Goal: Task Accomplishment & Management: Use online tool/utility

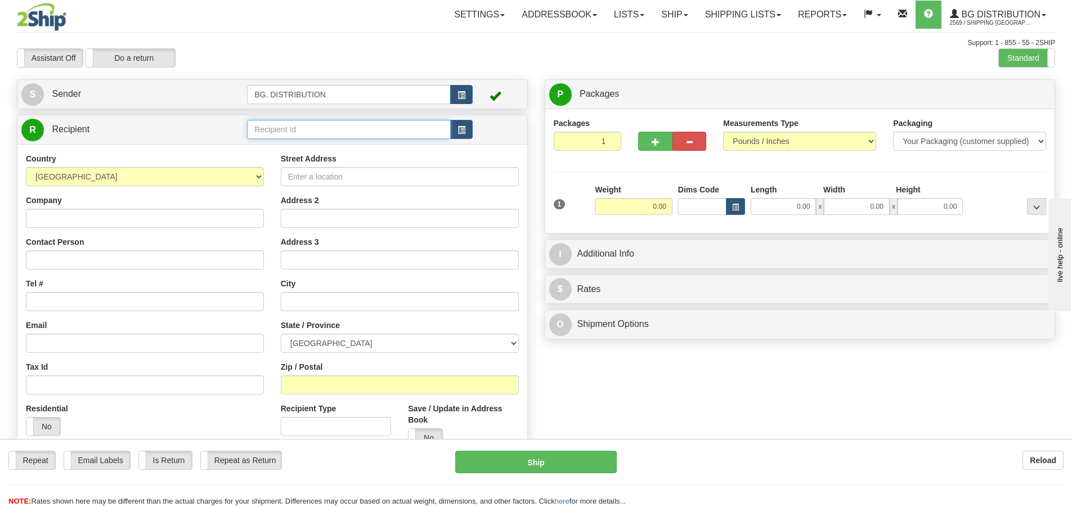
click at [276, 125] on input "text" at bounding box center [349, 129] width 204 height 19
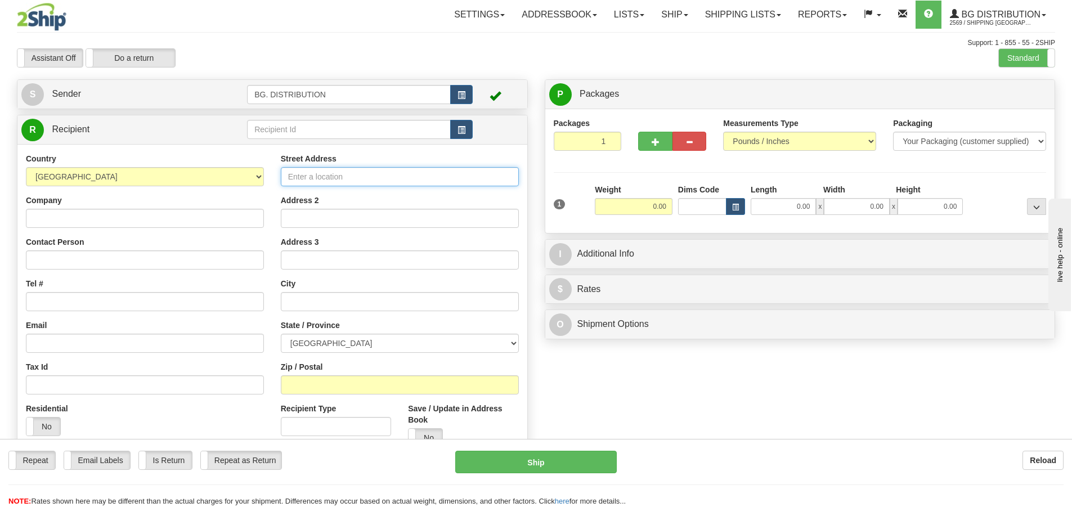
click at [348, 170] on input "Street Address" at bounding box center [400, 176] width 238 height 19
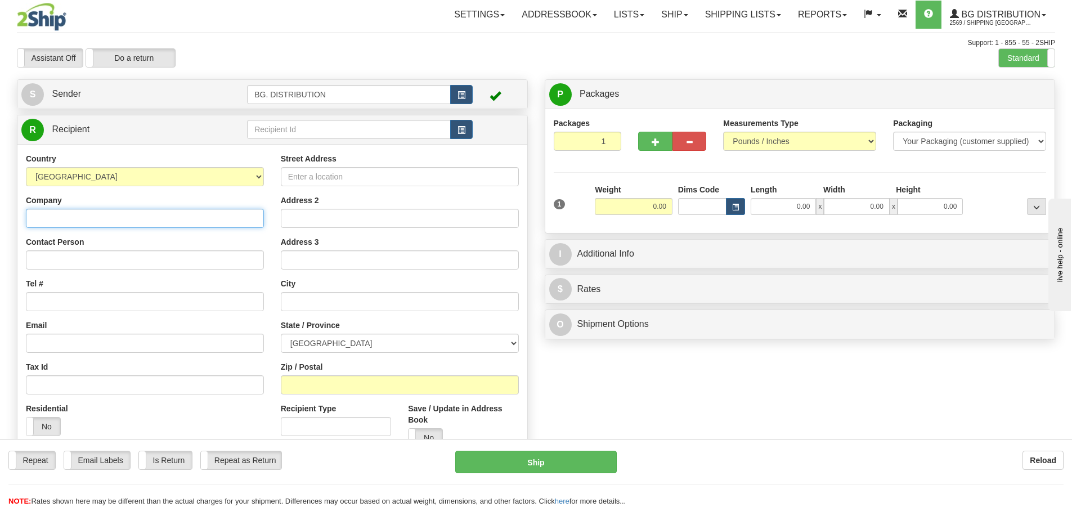
click at [55, 221] on input "Company" at bounding box center [145, 218] width 238 height 19
type input "c"
type input "COTE LOCK SERVICE INC"
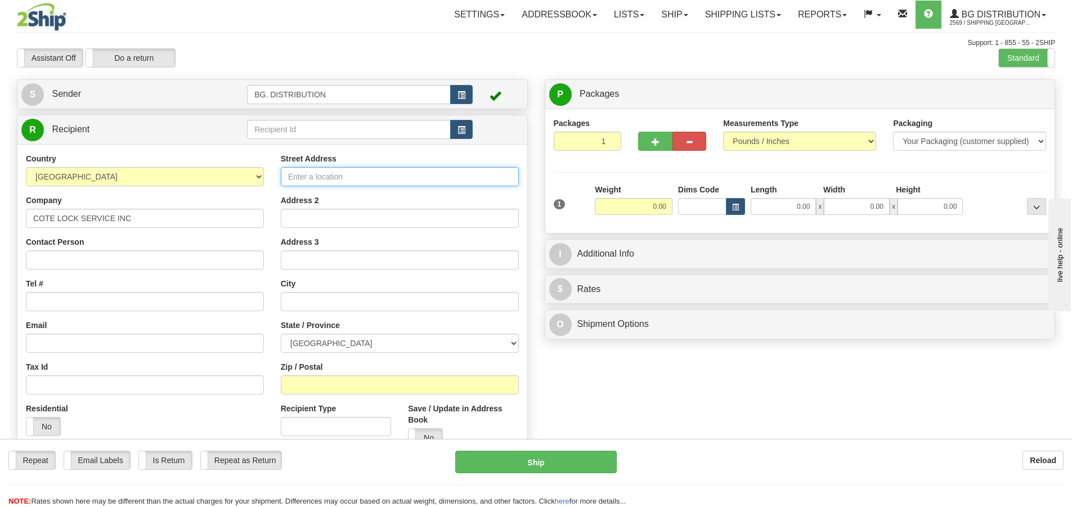
click at [328, 176] on input "Street Address" at bounding box center [400, 176] width 238 height 19
type input "d"
type input "D-300 MANITOIU DRIVE"
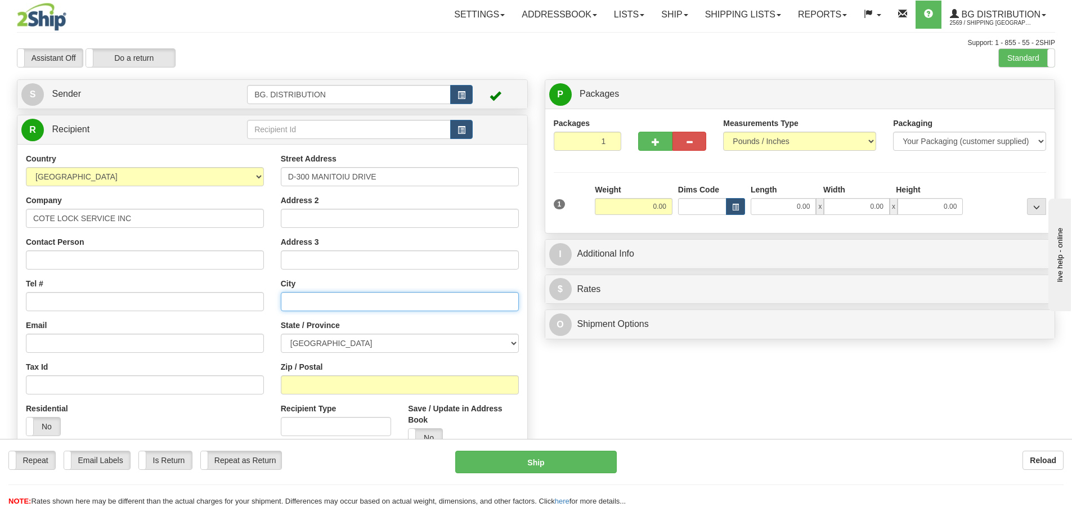
click at [332, 301] on input "text" at bounding box center [400, 301] width 238 height 19
type input "KITCHENER"
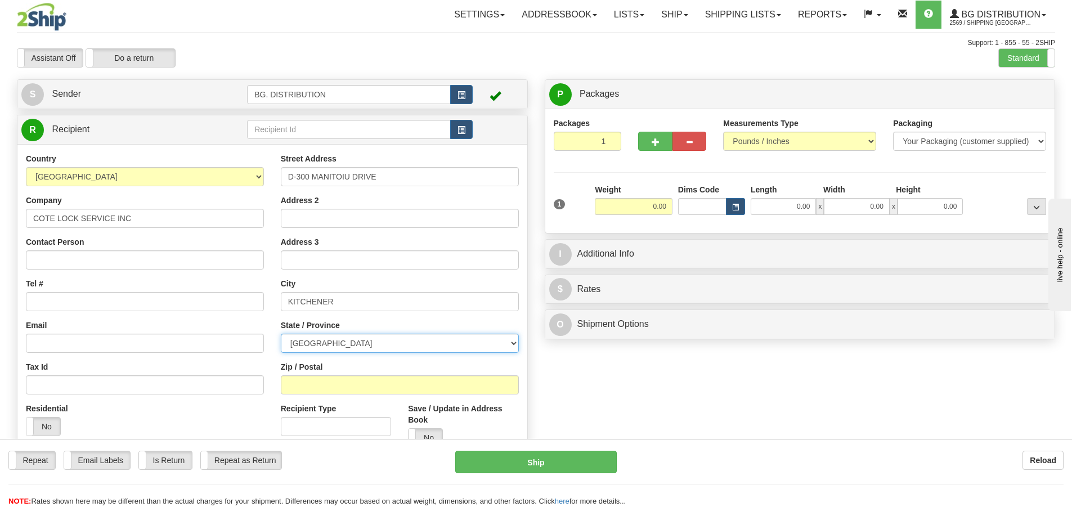
click at [346, 338] on select "[GEOGRAPHIC_DATA] [GEOGRAPHIC_DATA] [GEOGRAPHIC_DATA] [GEOGRAPHIC_DATA] [GEOGRA…" at bounding box center [400, 343] width 238 height 19
select select "ON"
click at [281, 334] on select "[GEOGRAPHIC_DATA] [GEOGRAPHIC_DATA] [GEOGRAPHIC_DATA] [GEOGRAPHIC_DATA] [GEOGRA…" at bounding box center [400, 343] width 238 height 19
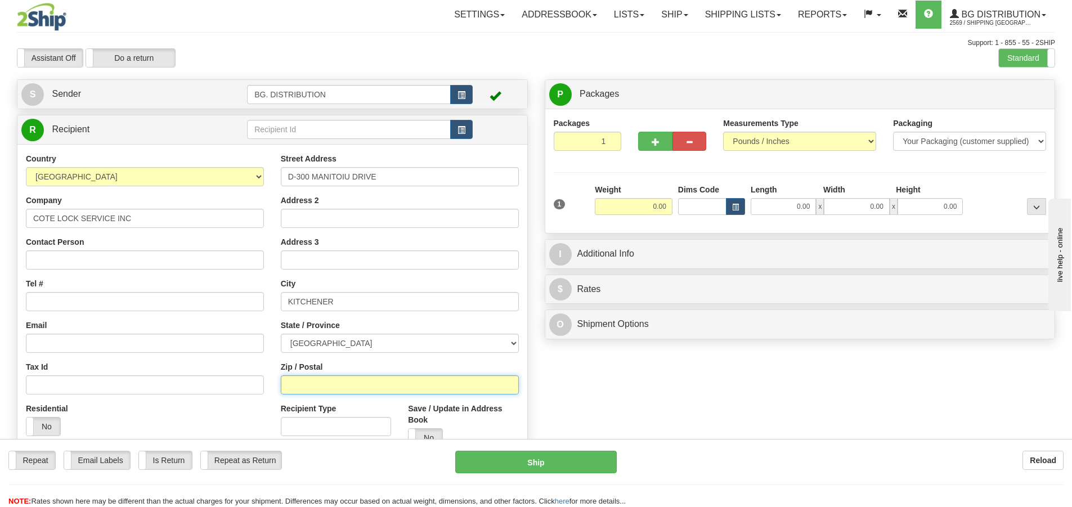
click at [337, 383] on input "Zip / Postal" at bounding box center [400, 384] width 238 height 19
type input "N2C 1L3"
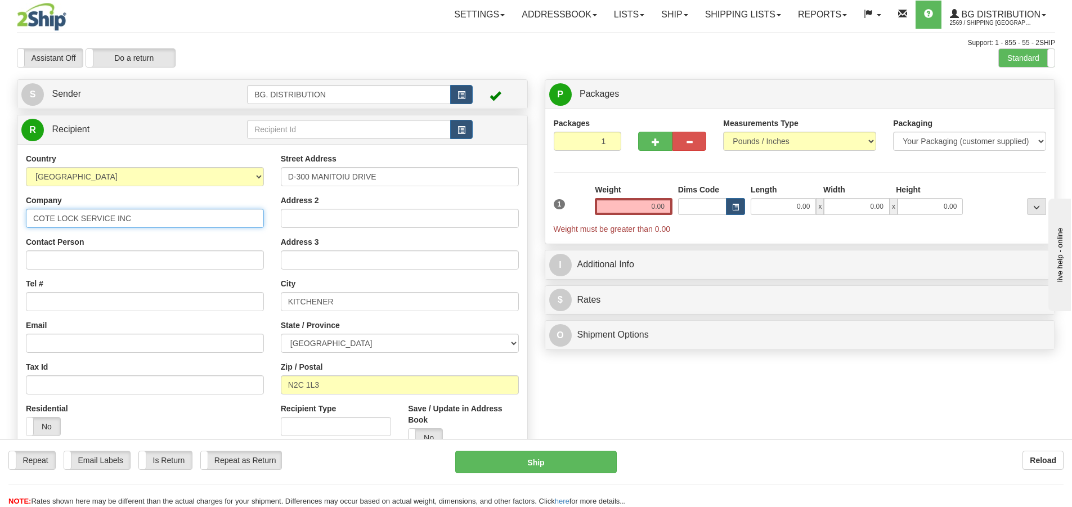
drag, startPoint x: 33, startPoint y: 218, endPoint x: 149, endPoint y: 232, distance: 116.9
click at [149, 232] on div "Country [GEOGRAPHIC_DATA] [GEOGRAPHIC_DATA] [GEOGRAPHIC_DATA] [GEOGRAPHIC_DATA]…" at bounding box center [144, 299] width 255 height 292
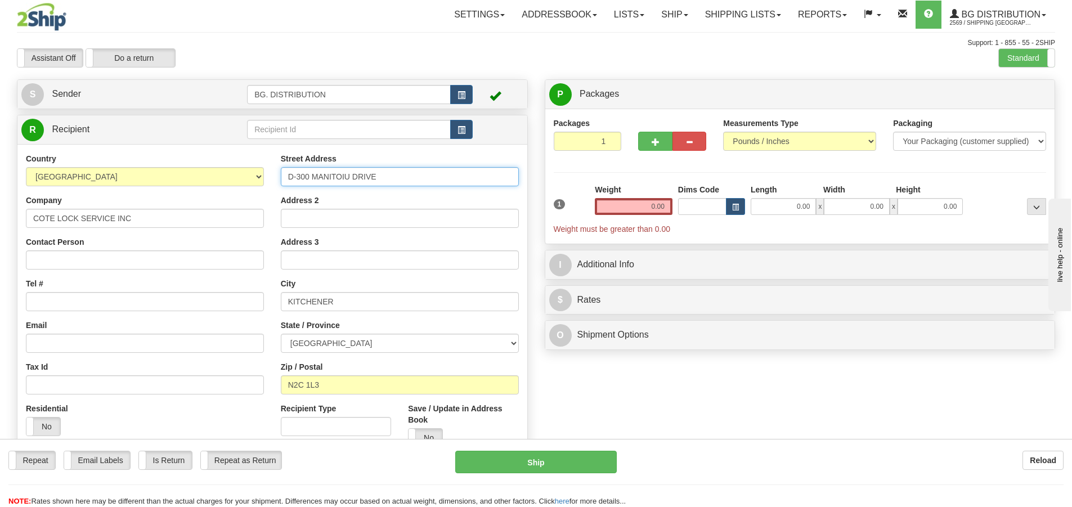
click at [346, 177] on input "D-300 MANITOIU DRIVE" at bounding box center [400, 176] width 238 height 19
type input "D-[STREET_ADDRESS]"
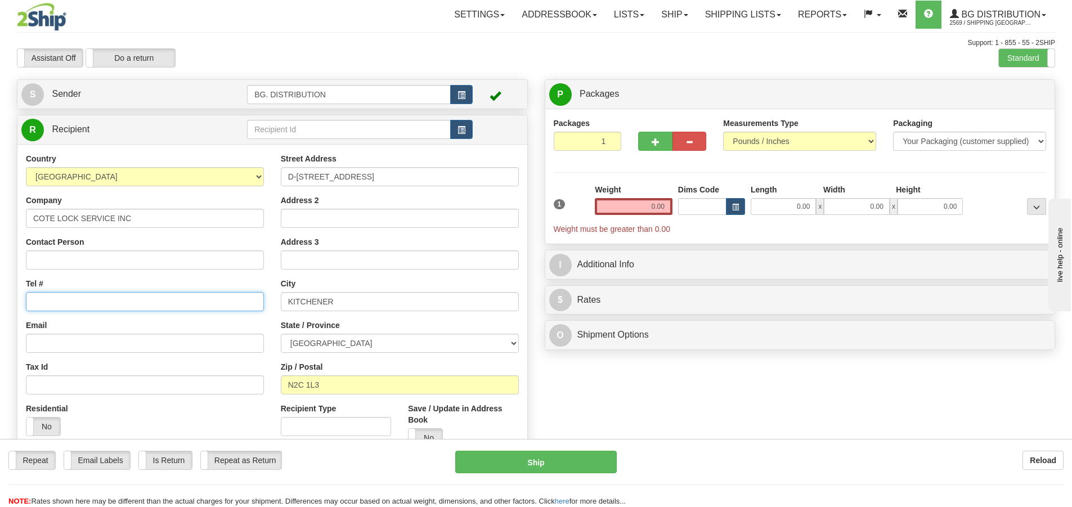
click at [137, 300] on input "Tel #" at bounding box center [145, 301] width 238 height 19
paste input "[PHONE_NUMBER]"
type input "[PHONE_NUMBER]"
click at [663, 199] on input "0.00" at bounding box center [634, 206] width 78 height 17
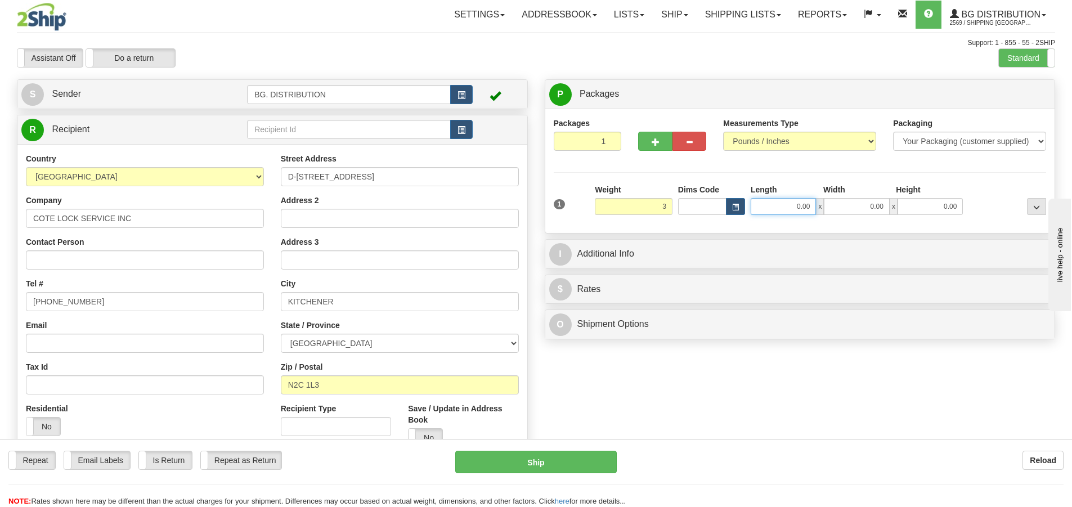
type input "3.00"
click at [772, 209] on input "0.00" at bounding box center [783, 206] width 65 height 17
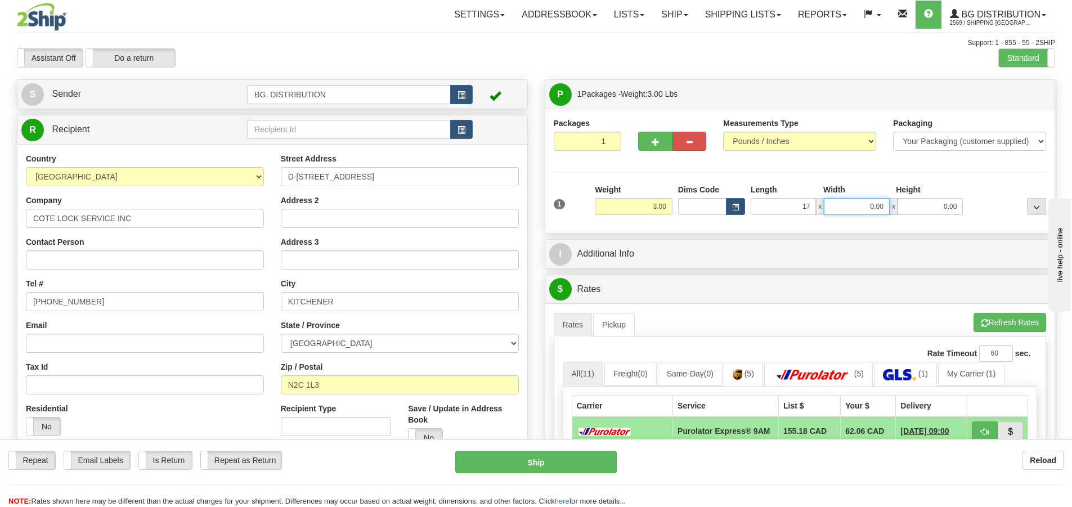
type input "17.00"
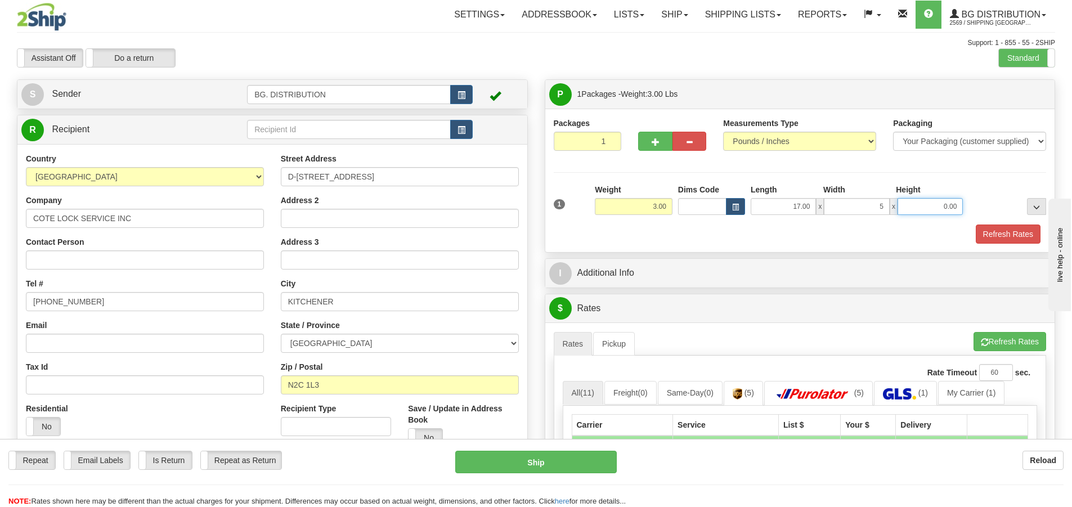
type input "5.00"
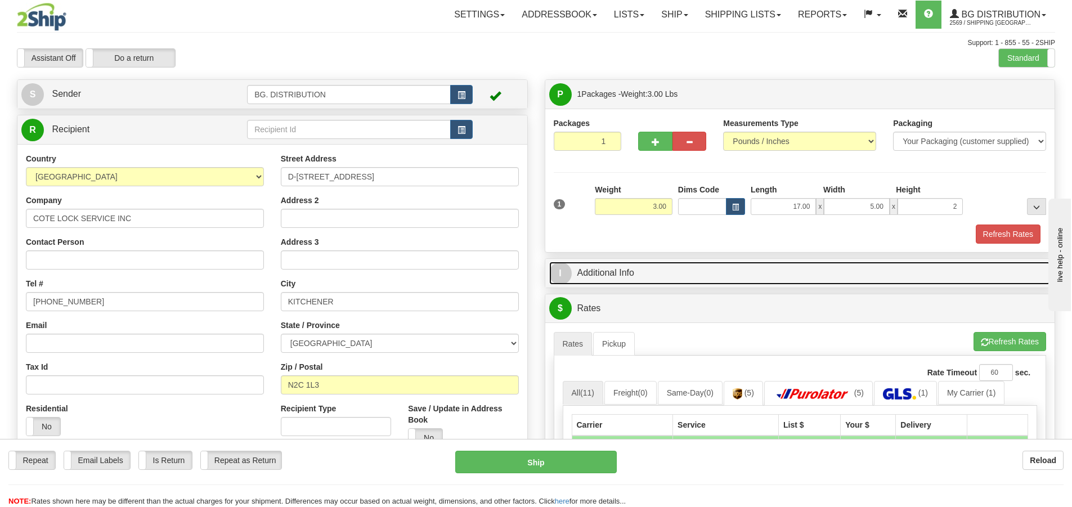
type input "2.00"
click at [562, 267] on span "I" at bounding box center [560, 273] width 23 height 23
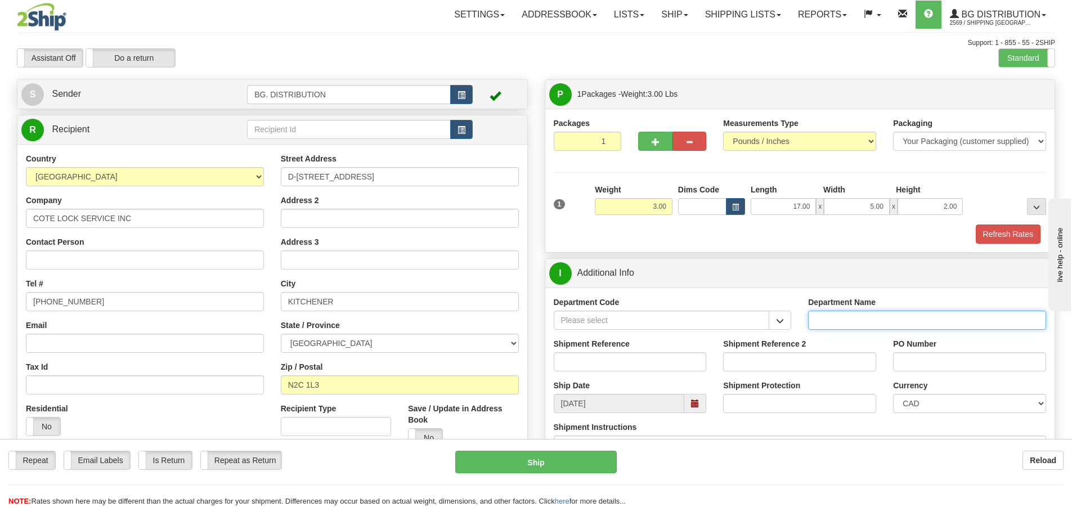
drag, startPoint x: 823, startPoint y: 315, endPoint x: 801, endPoint y: 283, distance: 39.2
click at [824, 315] on input "Department Name" at bounding box center [927, 320] width 238 height 19
type input "."
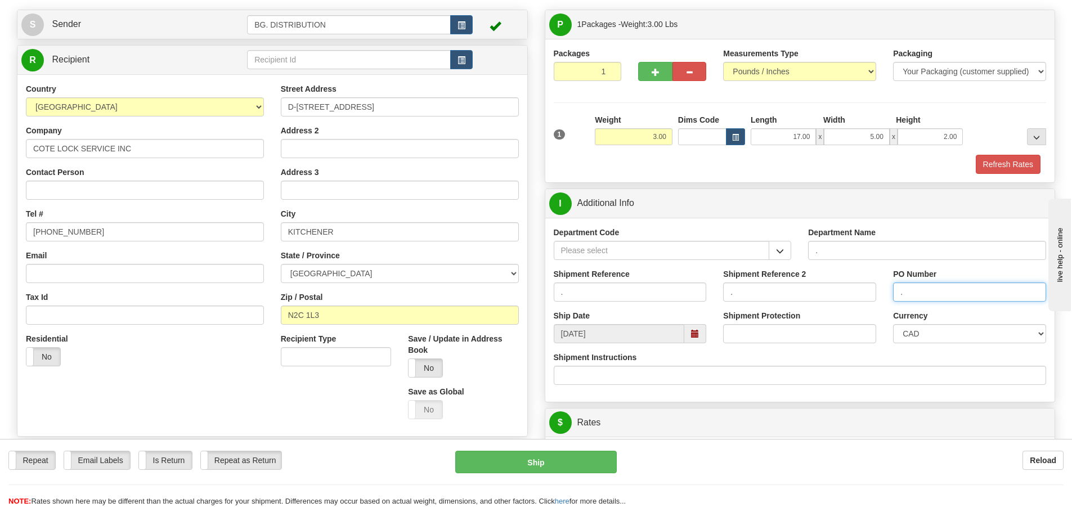
scroll to position [225, 0]
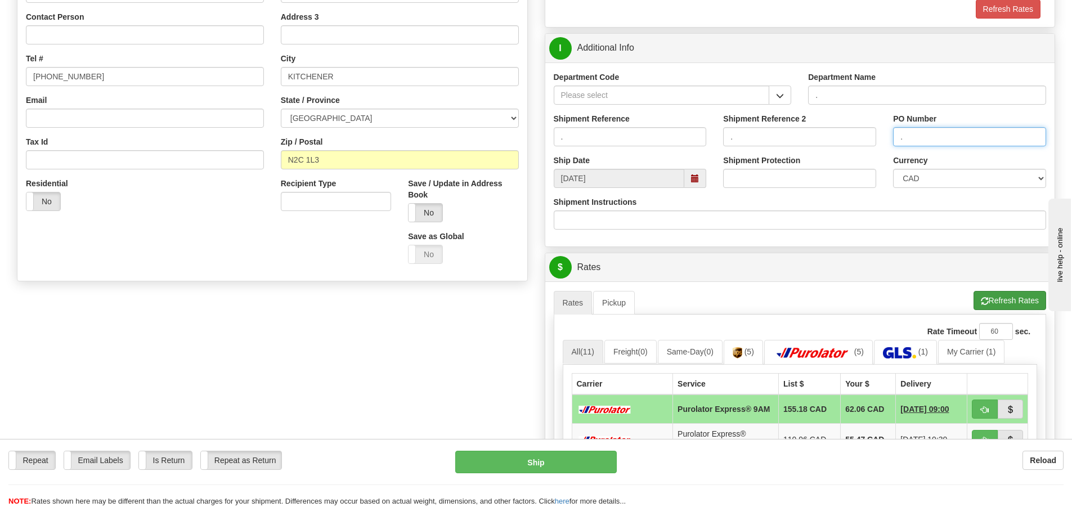
type input "."
click at [998, 303] on button "Refresh Rates" at bounding box center [1010, 300] width 73 height 19
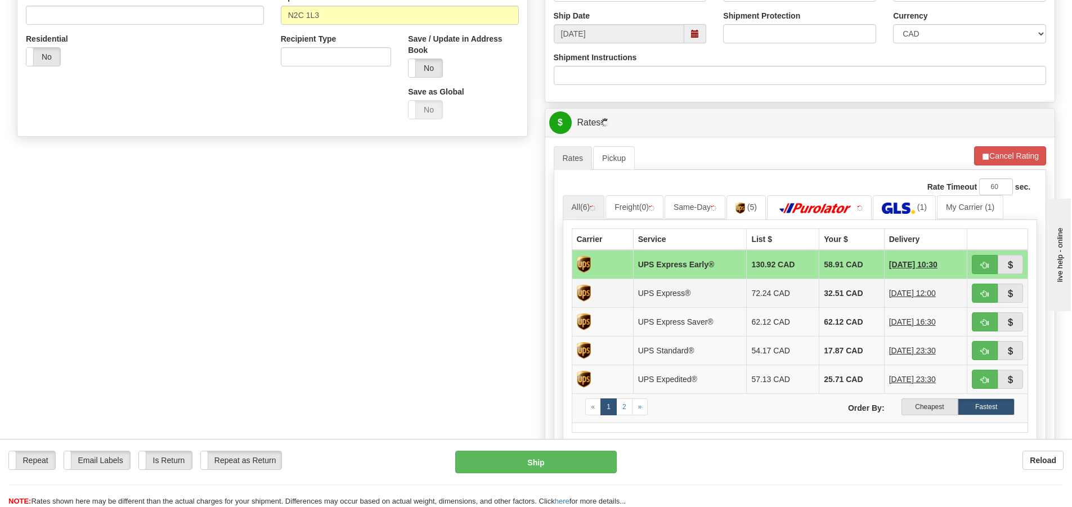
scroll to position [394, 0]
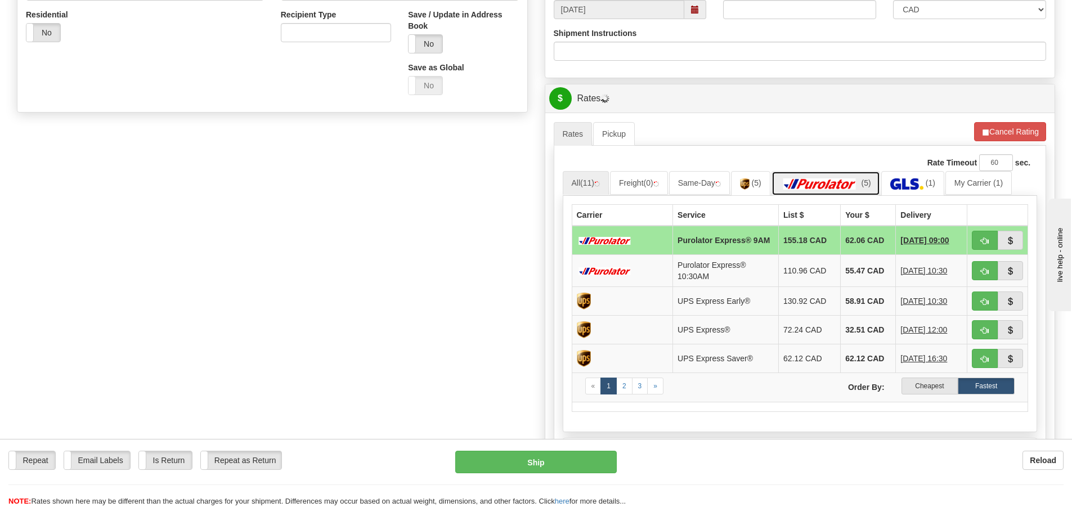
click at [840, 177] on link "(5)" at bounding box center [826, 183] width 109 height 24
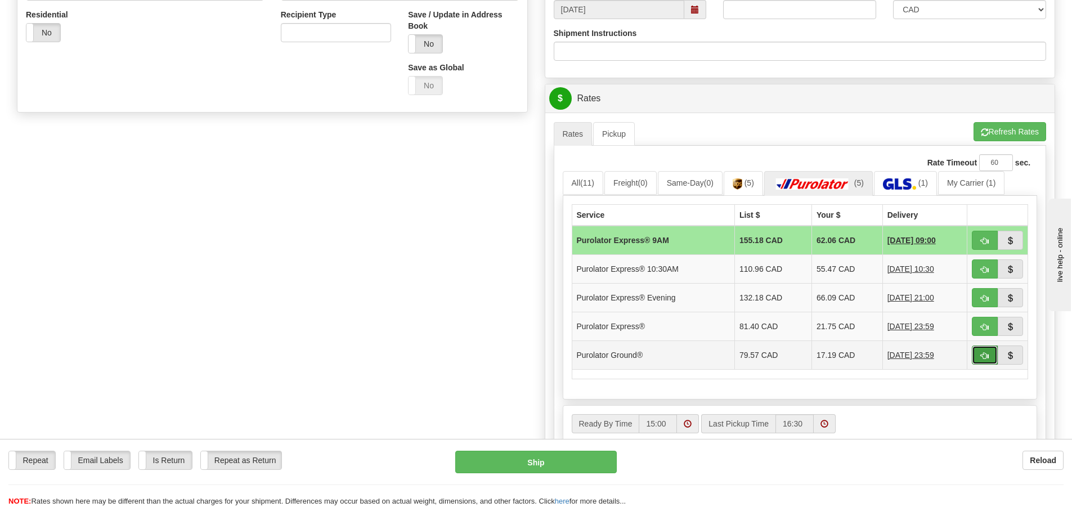
click at [982, 359] on span "button" at bounding box center [985, 355] width 8 height 7
type input "260"
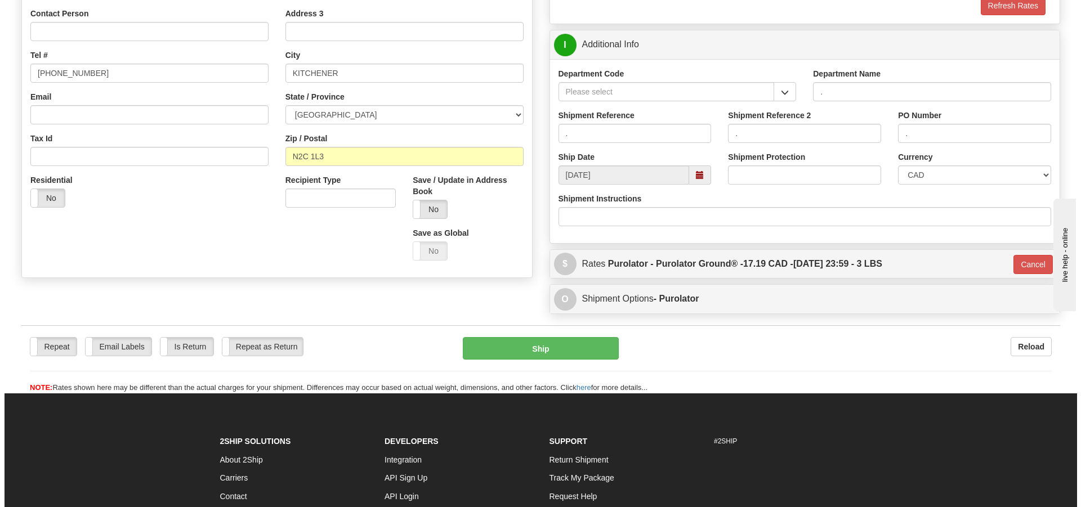
scroll to position [123, 0]
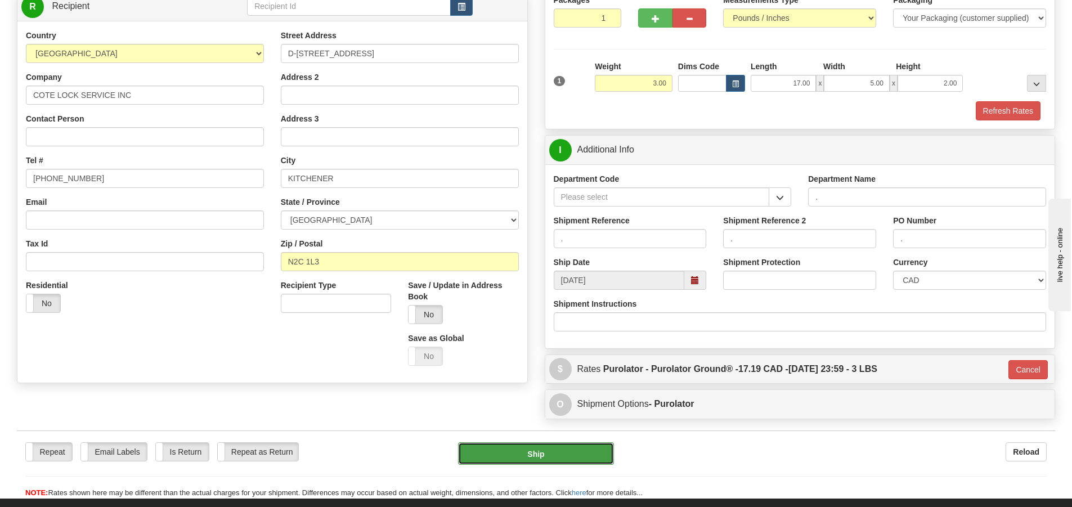
click at [586, 453] on button "Ship" at bounding box center [536, 453] width 156 height 23
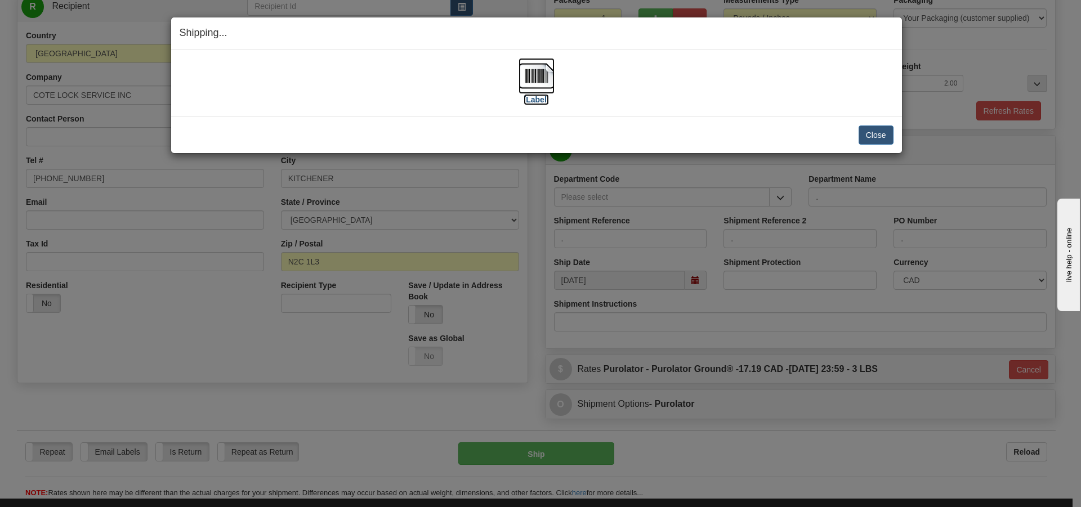
click at [531, 97] on label "[Label]" at bounding box center [536, 99] width 26 height 11
click at [871, 133] on button "Close" at bounding box center [875, 135] width 35 height 19
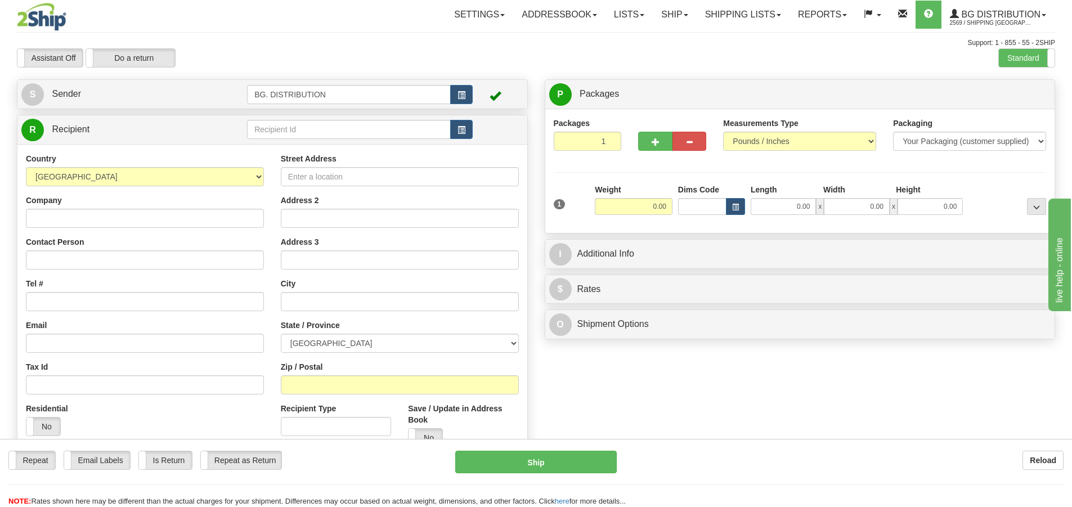
click at [341, 143] on div "R Recipient" at bounding box center [272, 129] width 510 height 29
click at [351, 129] on input "text" at bounding box center [349, 129] width 204 height 19
type input "1046"
click button "Delete" at bounding box center [0, 0] width 0 height 0
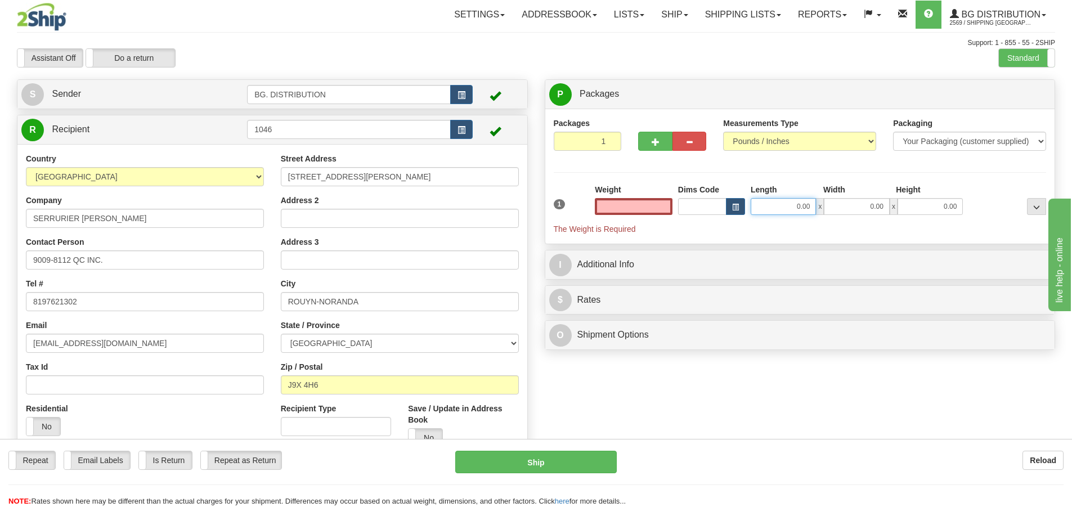
type input "0.00"
drag, startPoint x: 781, startPoint y: 198, endPoint x: 781, endPoint y: 184, distance: 14.1
click at [782, 198] on input "0.00" at bounding box center [783, 206] width 65 height 17
type input "10.00"
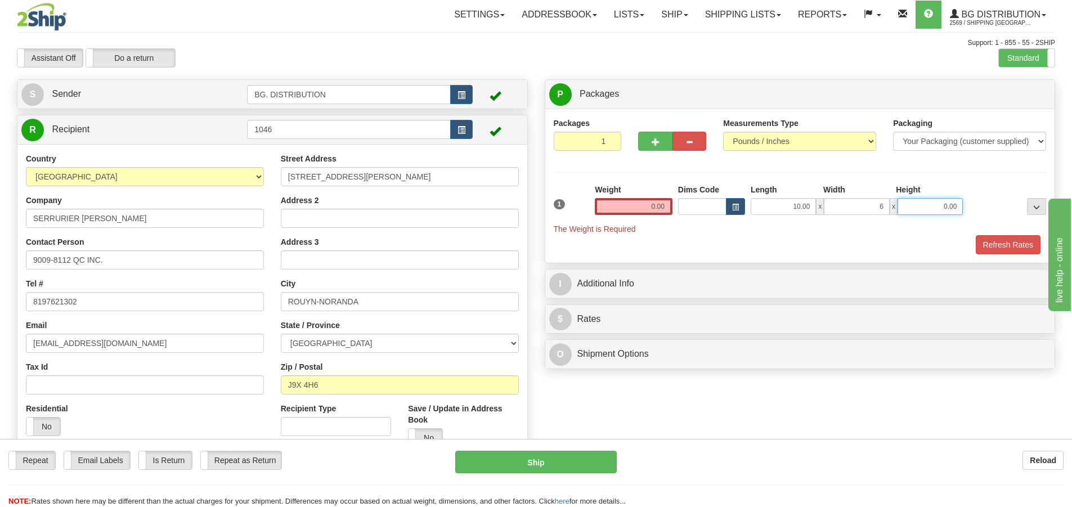
type input "6.00"
type input "3.00"
click at [651, 212] on input "0.00" at bounding box center [634, 206] width 78 height 17
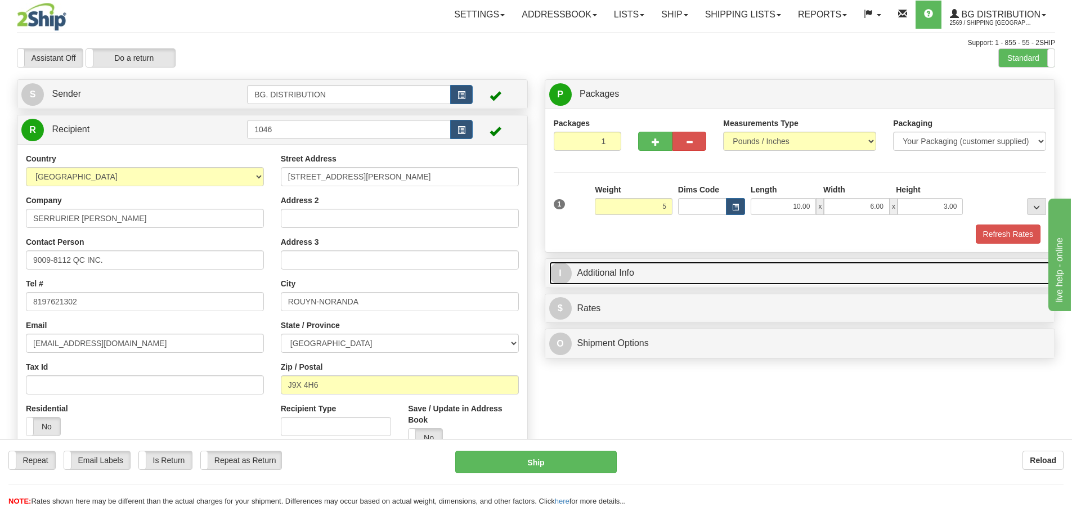
type input "5.00"
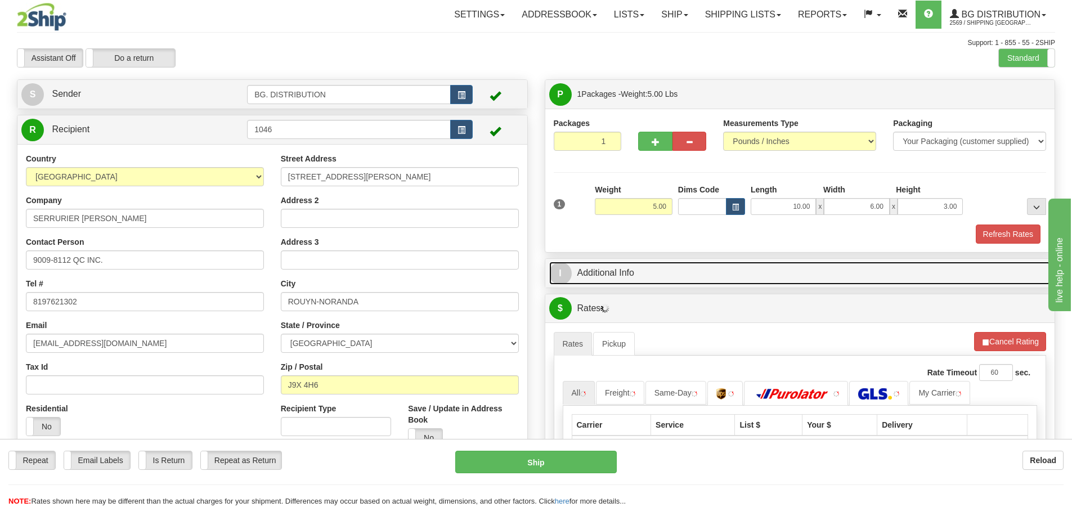
click at [569, 280] on span "I" at bounding box center [560, 273] width 23 height 23
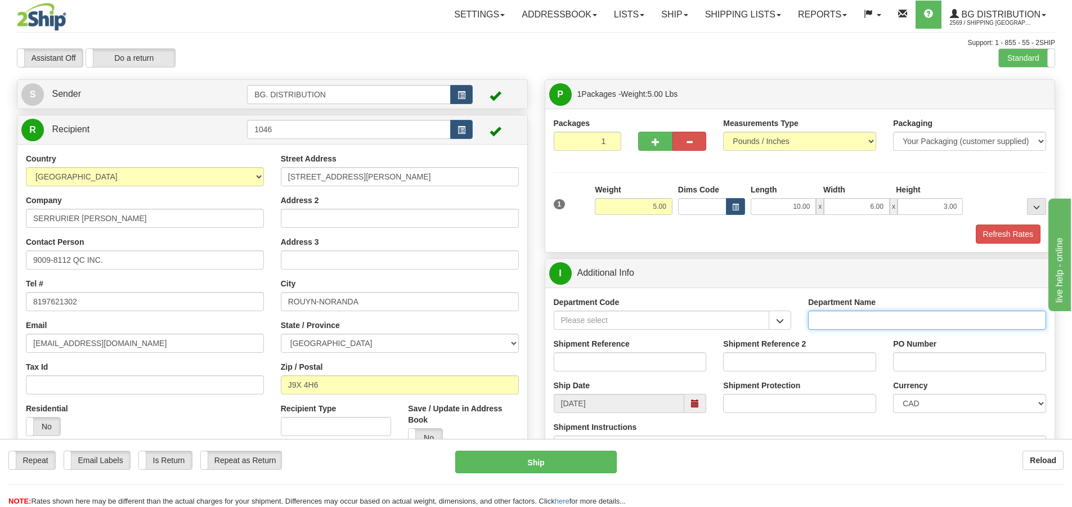
drag, startPoint x: 862, startPoint y: 322, endPoint x: 844, endPoint y: 329, distance: 18.9
click at [862, 322] on input "Department Name" at bounding box center [927, 320] width 238 height 19
type input "."
click button "Delete" at bounding box center [0, 0] width 0 height 0
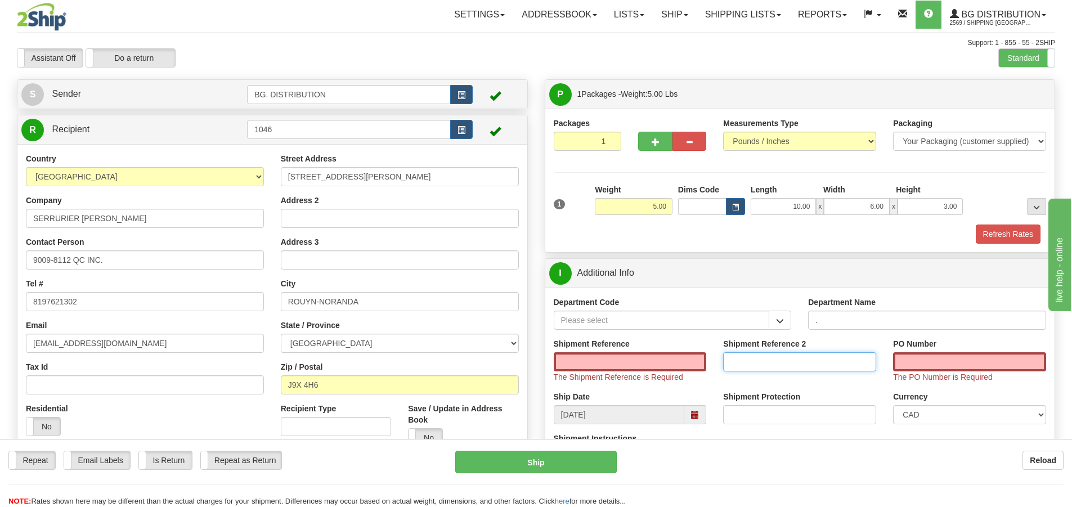
click button "Delete" at bounding box center [0, 0] width 0 height 0
click at [648, 347] on div "Shipment Reference The Shipment Reference is Required" at bounding box center [630, 360] width 153 height 44
click at [637, 355] on input "Shipment Reference" at bounding box center [630, 361] width 153 height 19
type input "."
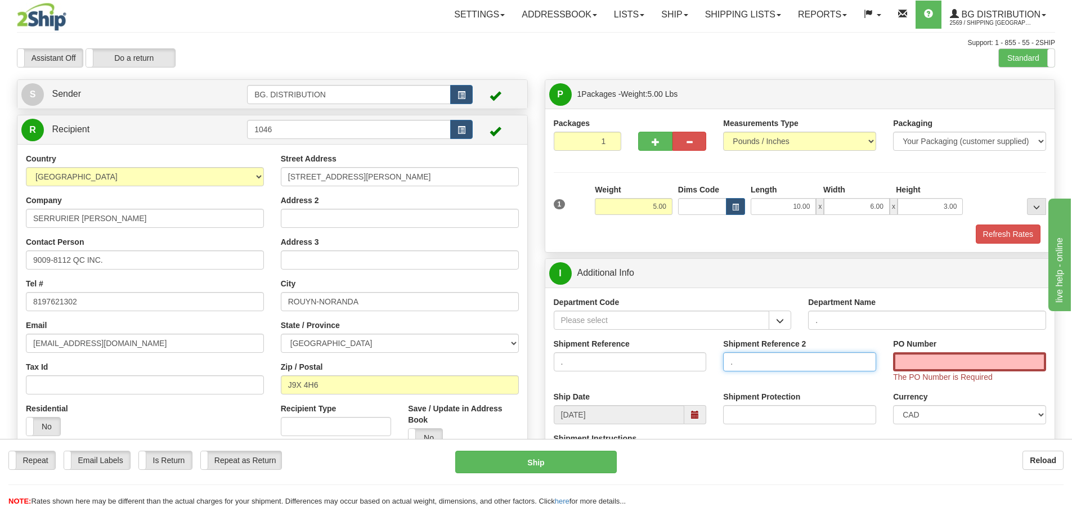
type input "."
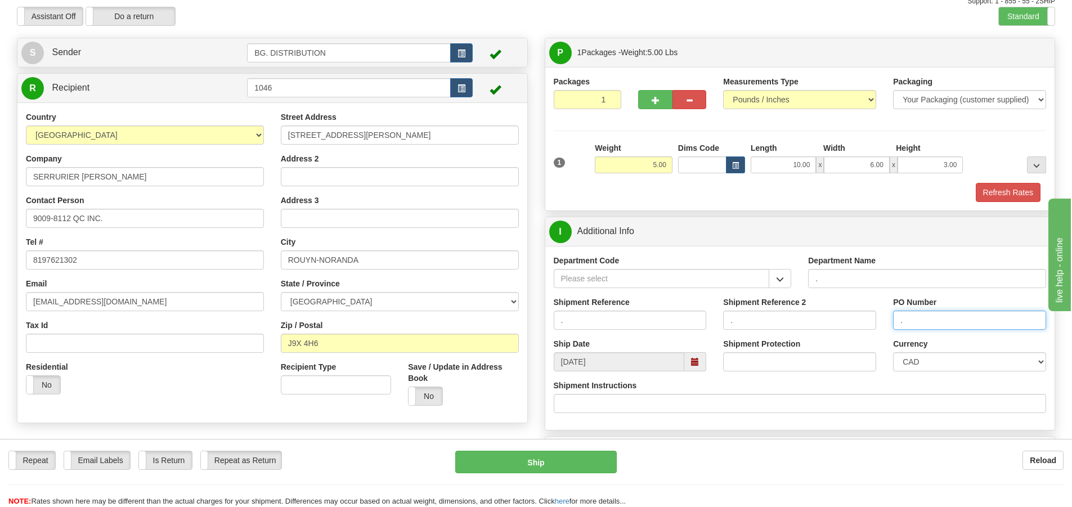
scroll to position [281, 0]
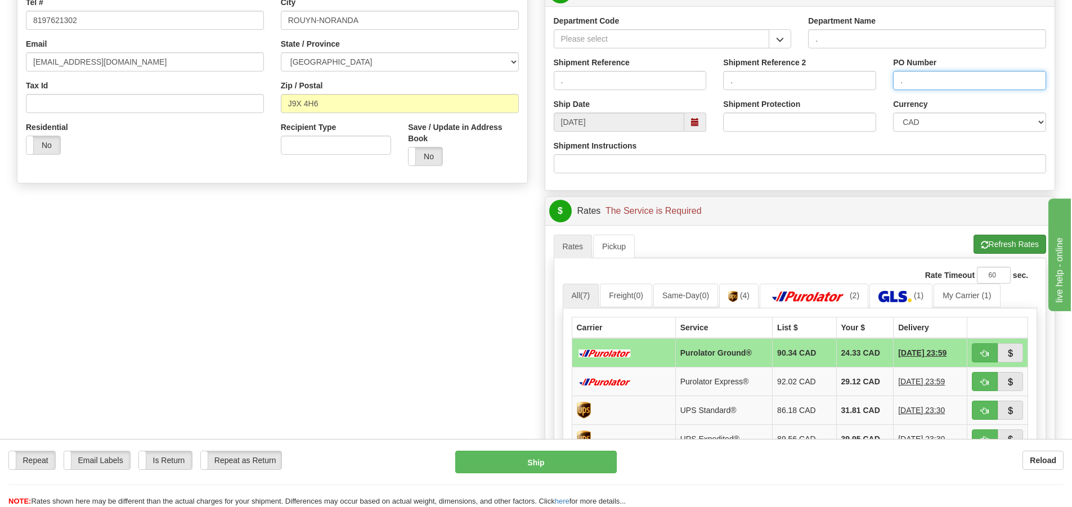
type input "."
click at [996, 245] on button "Refresh Rates" at bounding box center [1010, 244] width 73 height 19
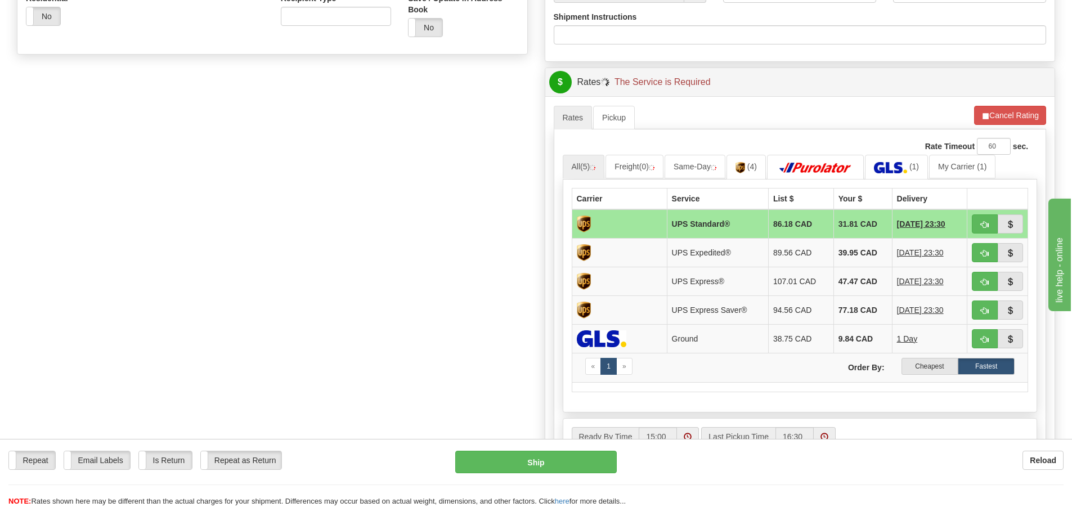
scroll to position [450, 0]
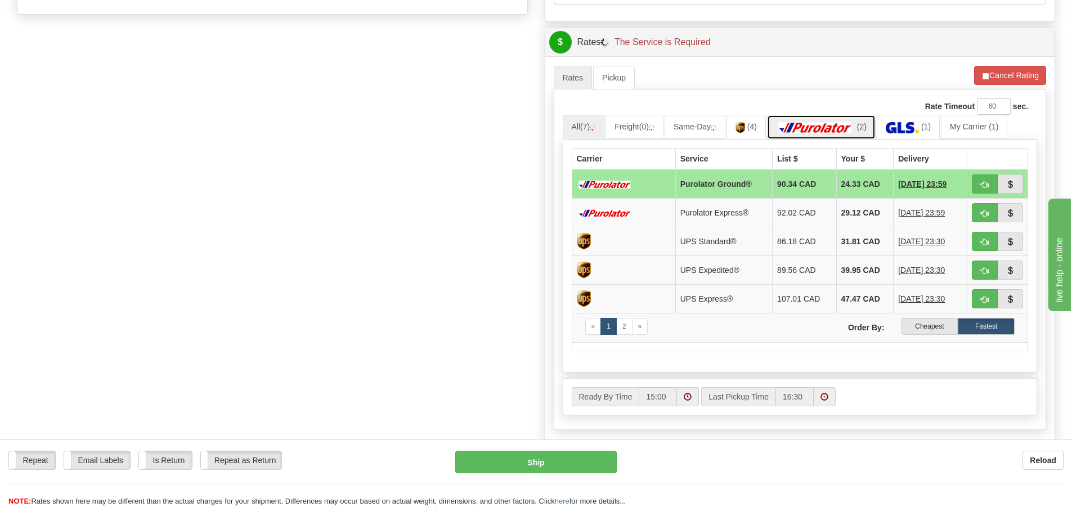
click at [855, 131] on img at bounding box center [815, 127] width 79 height 11
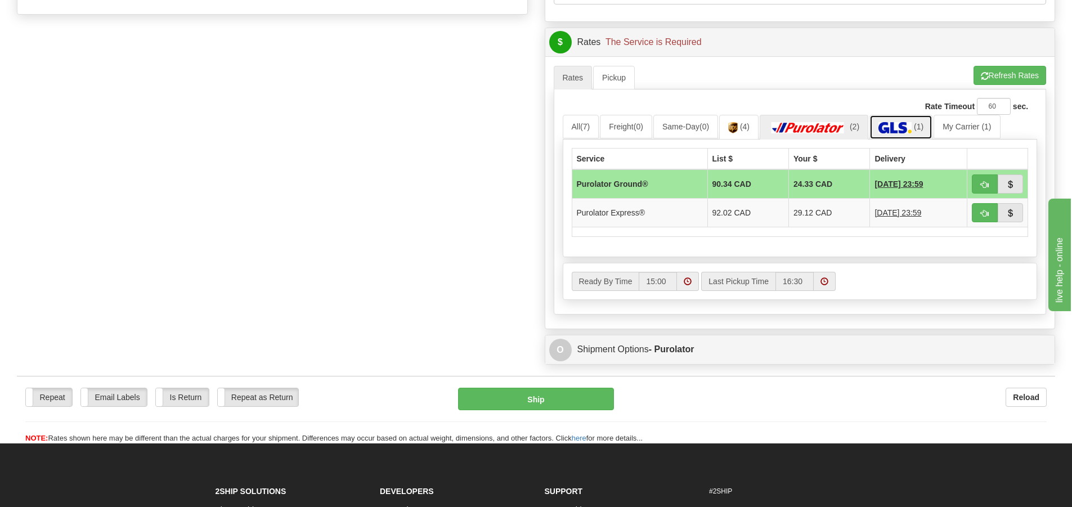
click at [908, 132] on img at bounding box center [895, 127] width 33 height 11
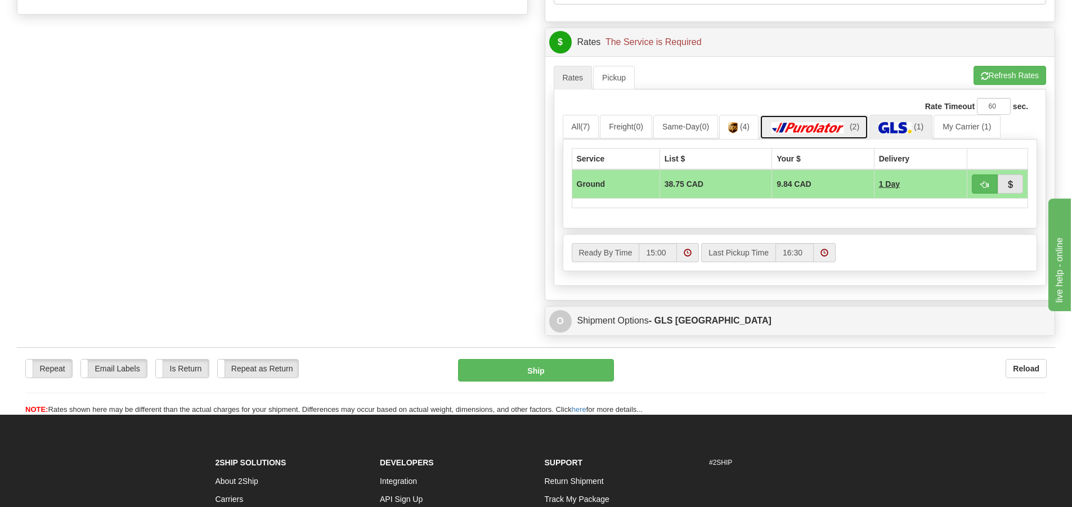
click at [807, 123] on img at bounding box center [808, 127] width 79 height 11
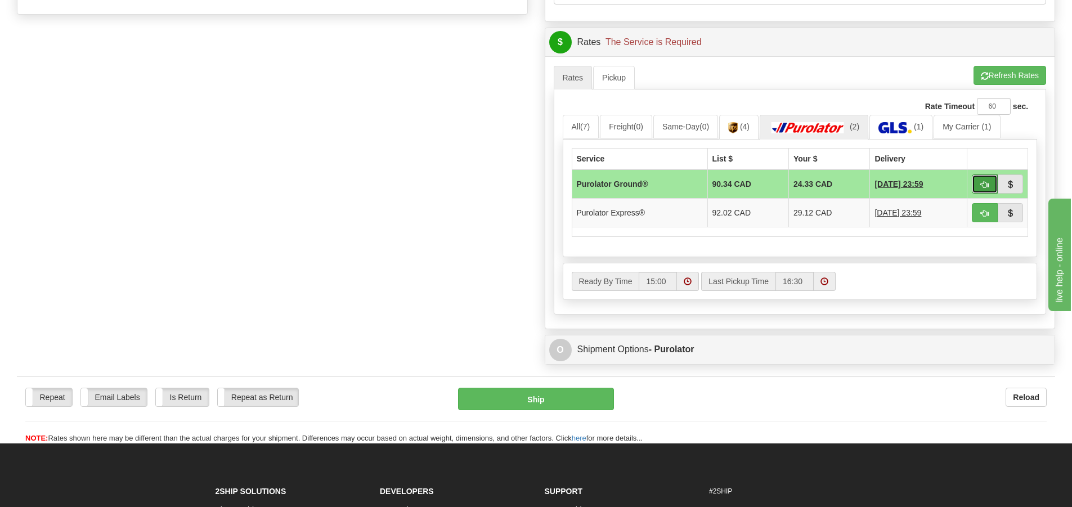
click at [980, 181] on button "button" at bounding box center [985, 183] width 26 height 19
type input "260"
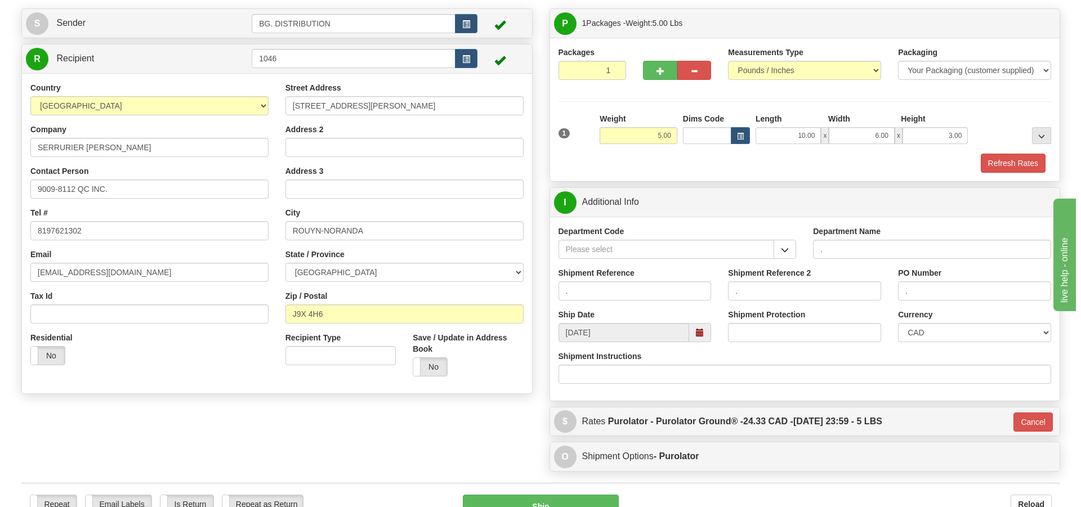
scroll to position [67, 0]
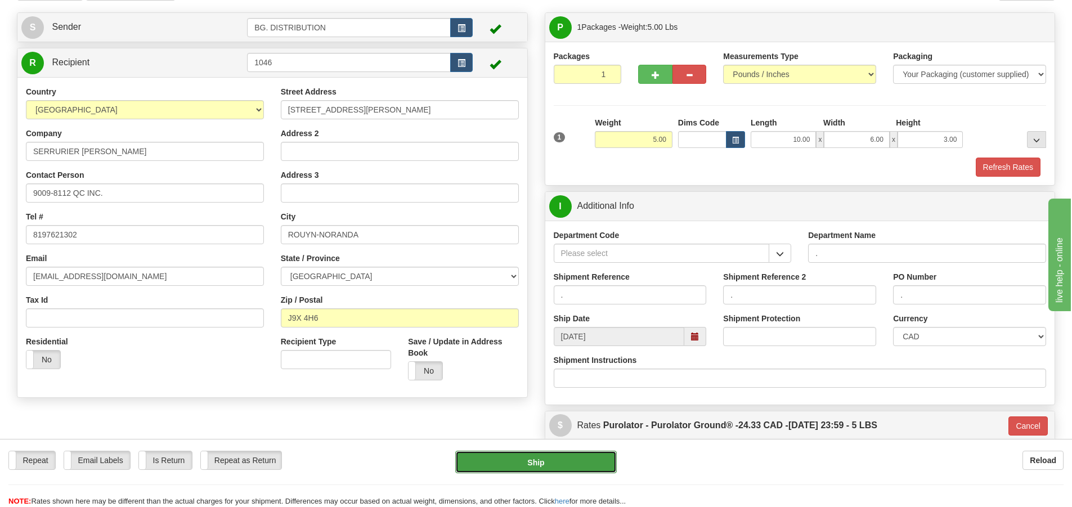
click at [543, 462] on button "Ship" at bounding box center [536, 462] width 162 height 23
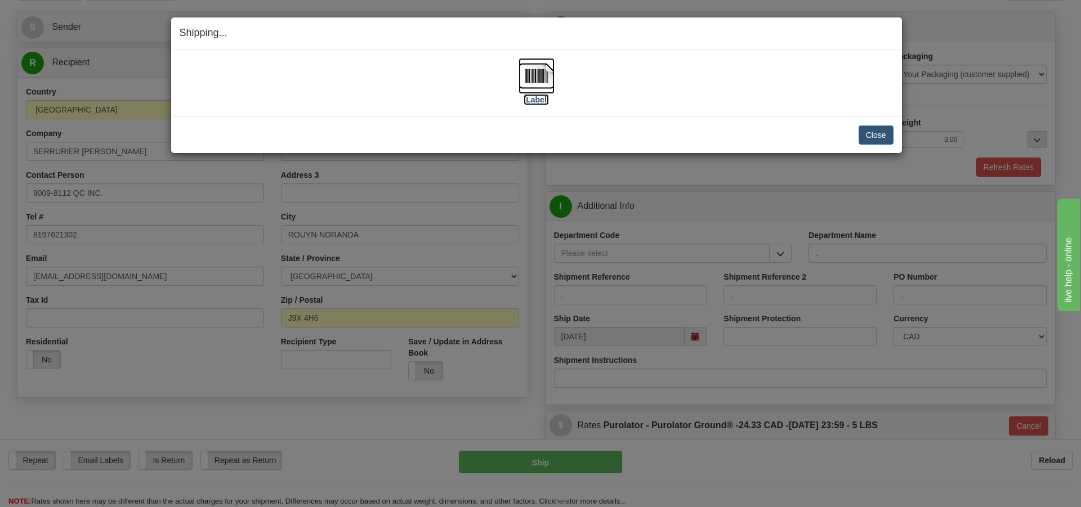
click at [539, 101] on label "[Label]" at bounding box center [536, 99] width 26 height 11
click at [876, 132] on button "Close" at bounding box center [875, 135] width 35 height 19
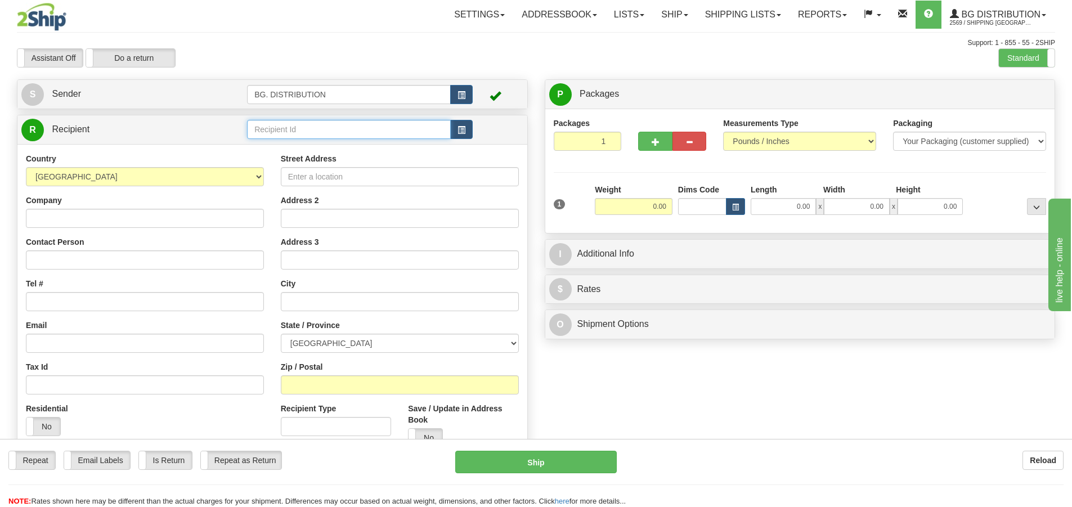
click at [382, 122] on input "text" at bounding box center [349, 129] width 204 height 19
click at [382, 129] on input "BG" at bounding box center [349, 129] width 204 height 19
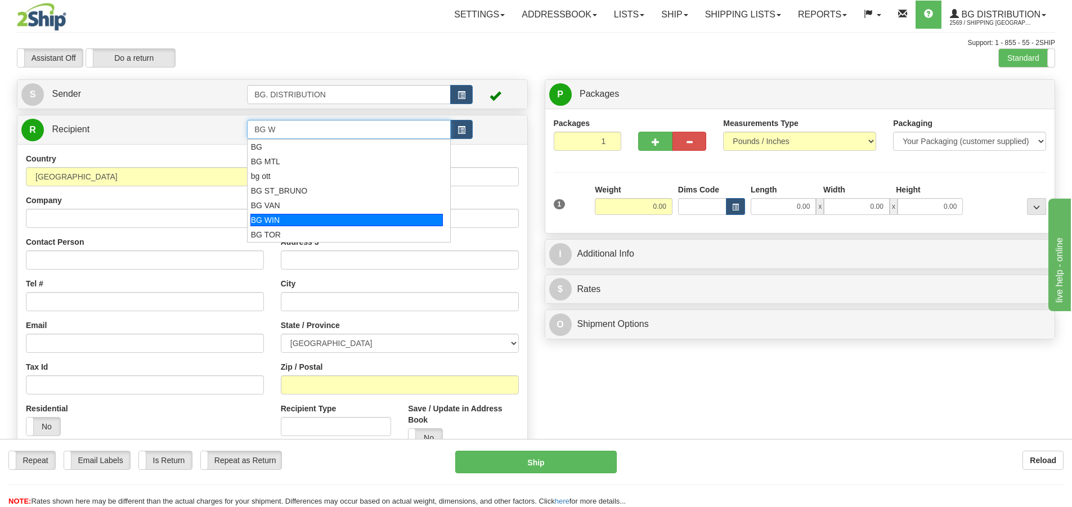
click at [316, 216] on div "BG WIN" at bounding box center [346, 220] width 193 height 12
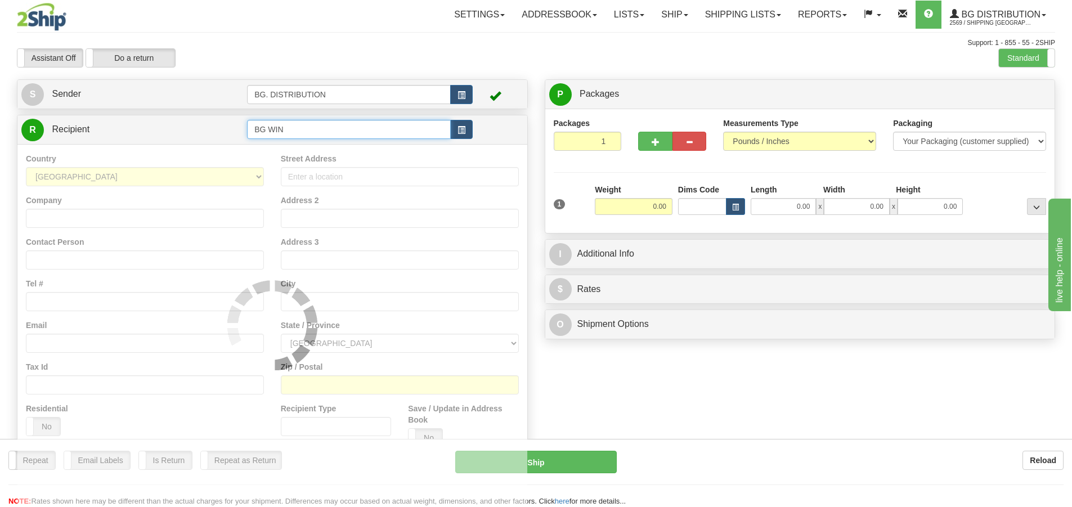
type input "BG WIN"
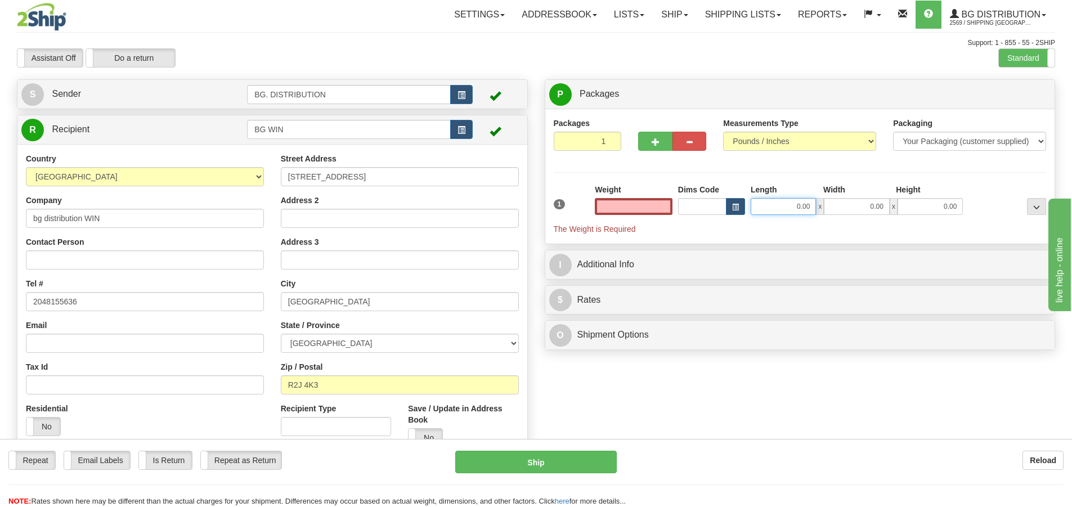
type input "0.00"
click at [801, 208] on input "0.00" at bounding box center [783, 206] width 65 height 17
type input "11.00"
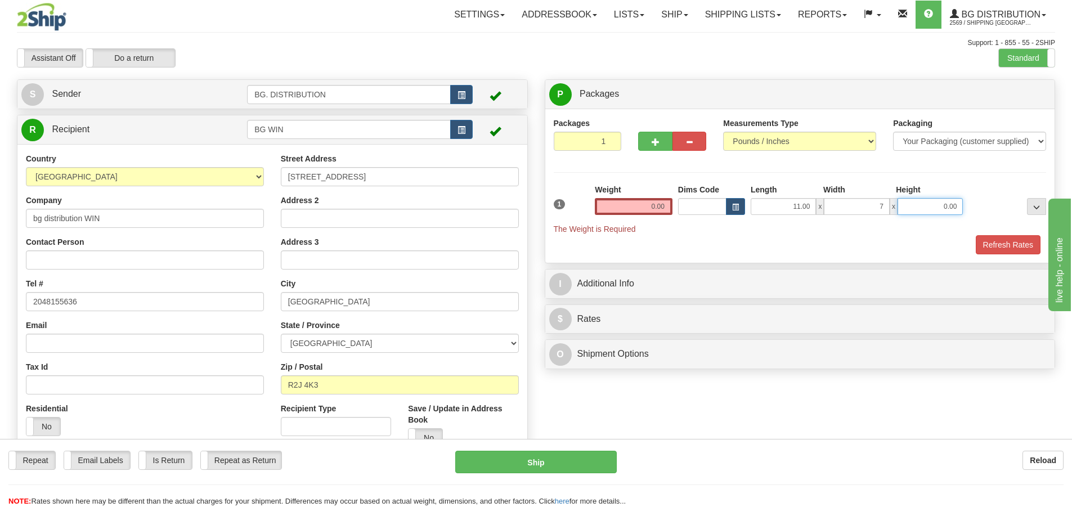
type input "7.00"
type input "11.00"
drag, startPoint x: 658, startPoint y: 212, endPoint x: 658, endPoint y: 205, distance: 7.3
click at [658, 207] on input "0.00" at bounding box center [634, 206] width 78 height 17
click at [658, 200] on input "text" at bounding box center [634, 206] width 78 height 17
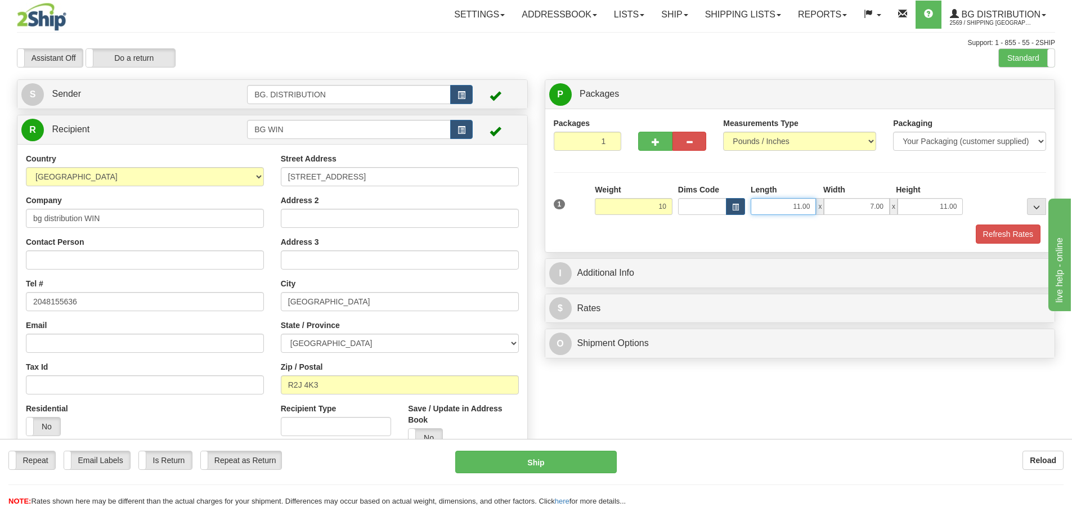
type input "10.00"
click at [799, 200] on input "11.00" at bounding box center [783, 206] width 65 height 17
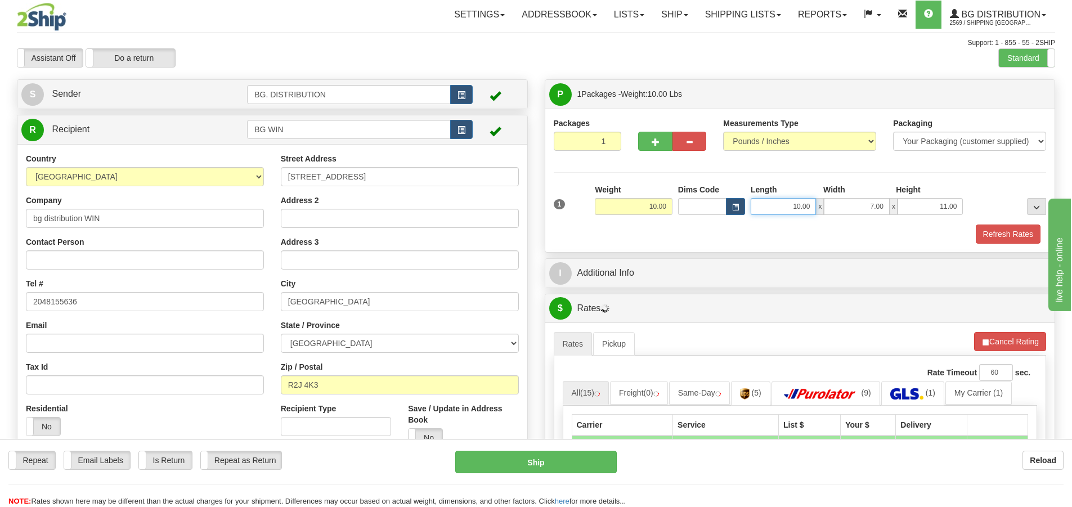
type input "10.00"
click at [836, 176] on div "Packages 1 1 Measurements Type" at bounding box center [800, 181] width 493 height 126
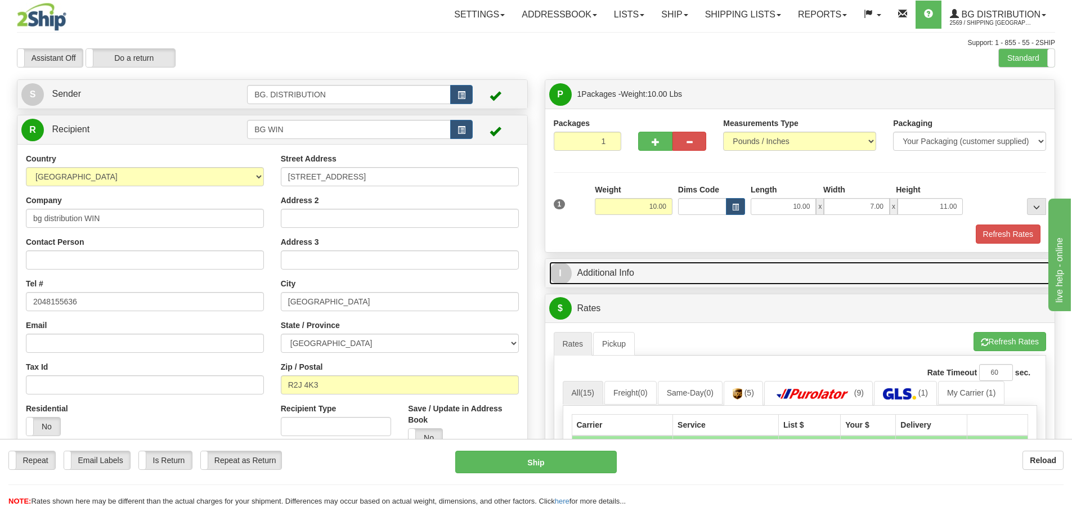
click at [569, 279] on span "I" at bounding box center [560, 273] width 23 height 23
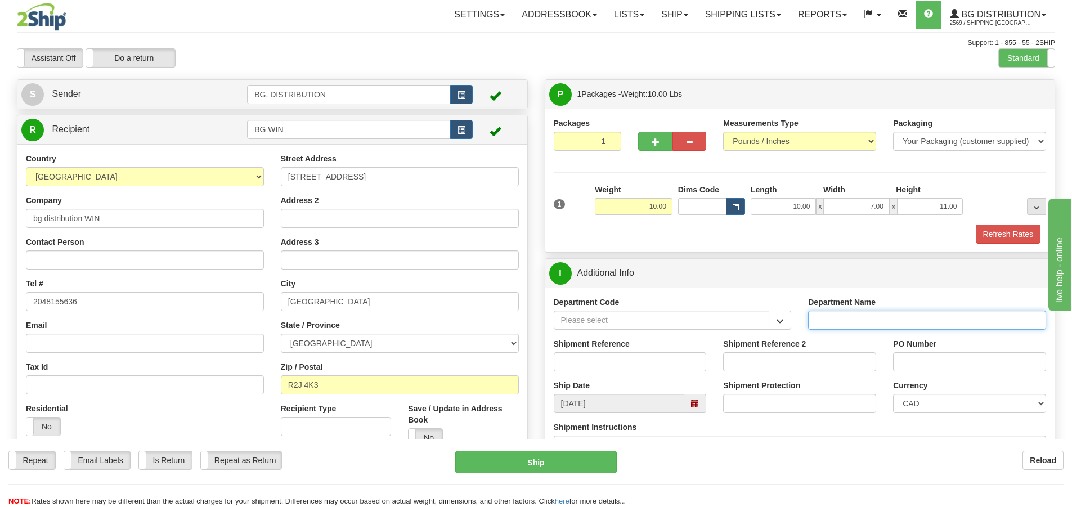
click at [819, 324] on input "Department Name" at bounding box center [927, 320] width 238 height 19
type input "."
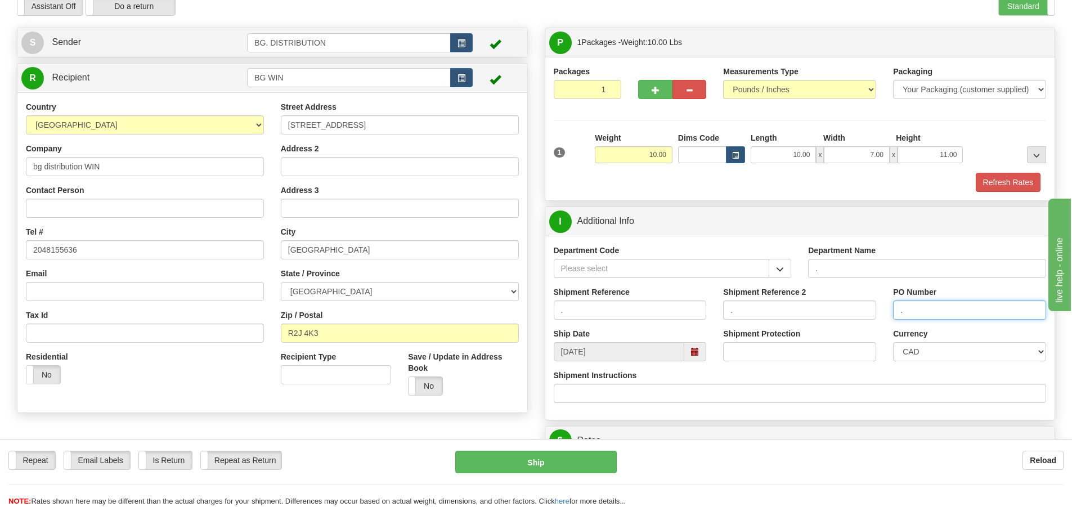
scroll to position [225, 0]
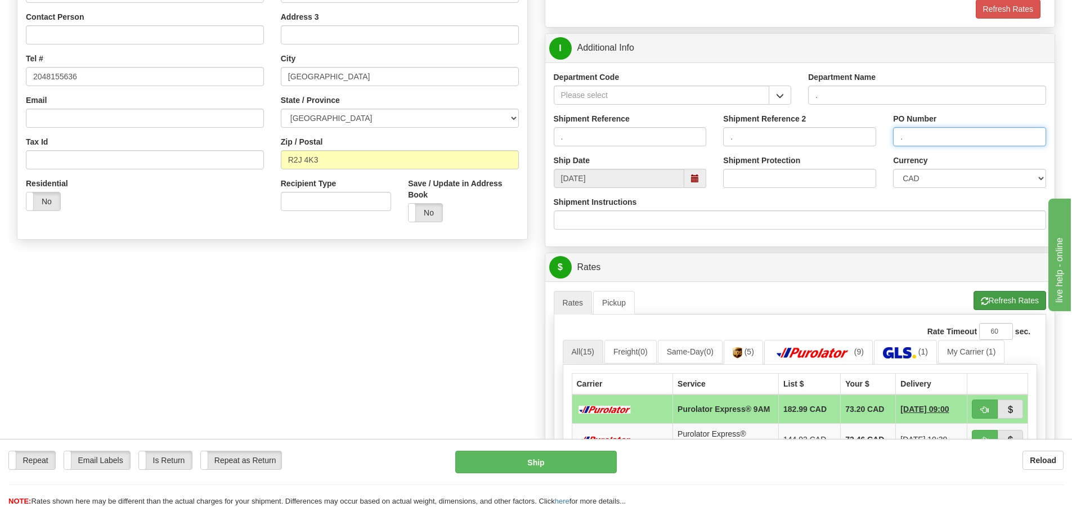
type input "."
click at [1012, 293] on button "Refresh Rates" at bounding box center [1010, 300] width 73 height 19
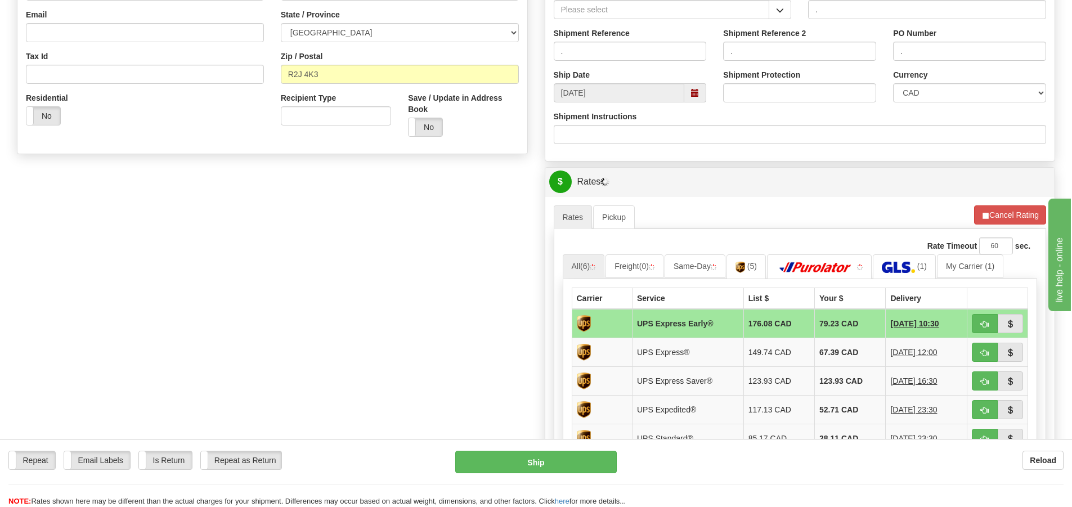
scroll to position [507, 0]
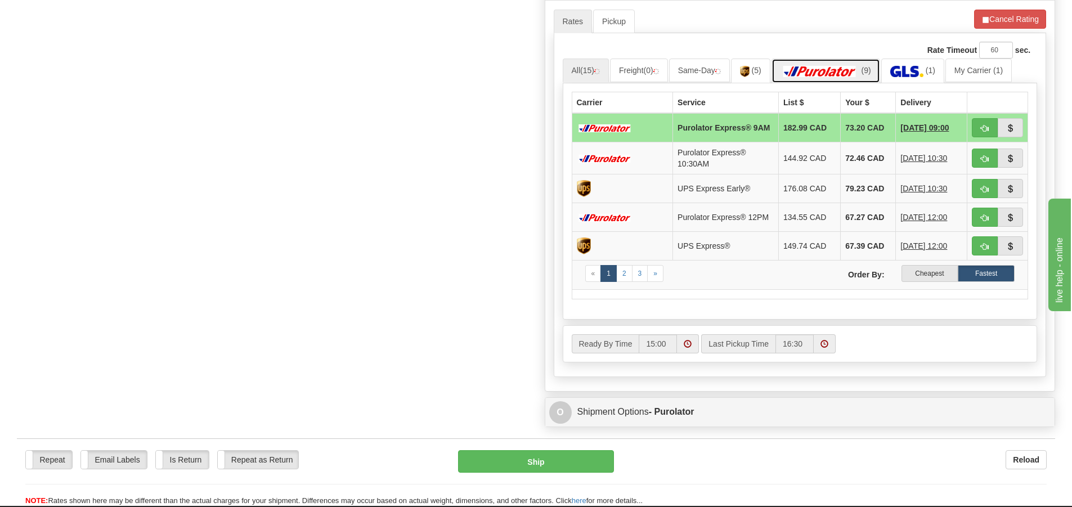
click at [845, 78] on link "(9)" at bounding box center [826, 71] width 109 height 24
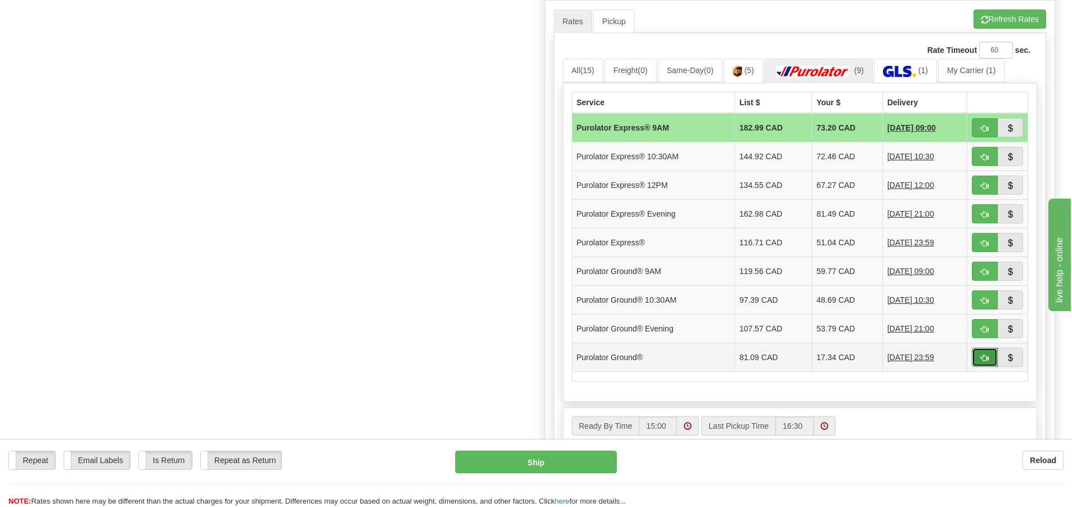
click at [984, 355] on span "button" at bounding box center [985, 358] width 8 height 7
type input "260"
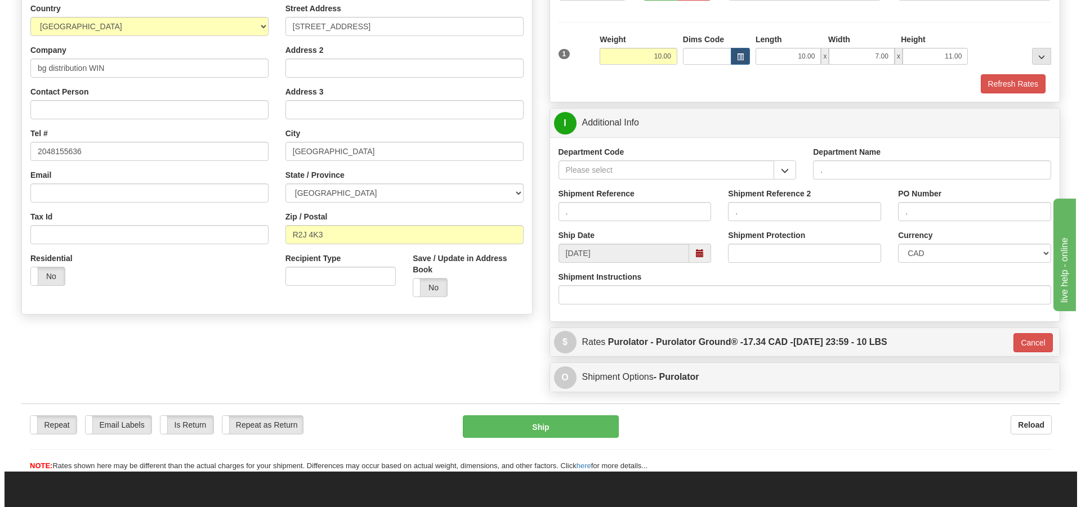
scroll to position [123, 0]
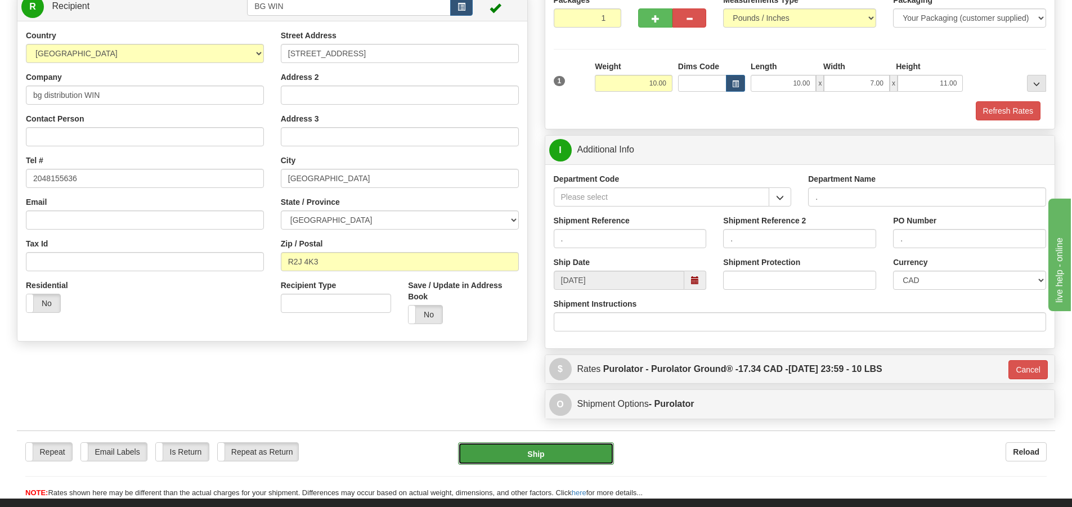
click at [549, 463] on button "Ship" at bounding box center [536, 453] width 156 height 23
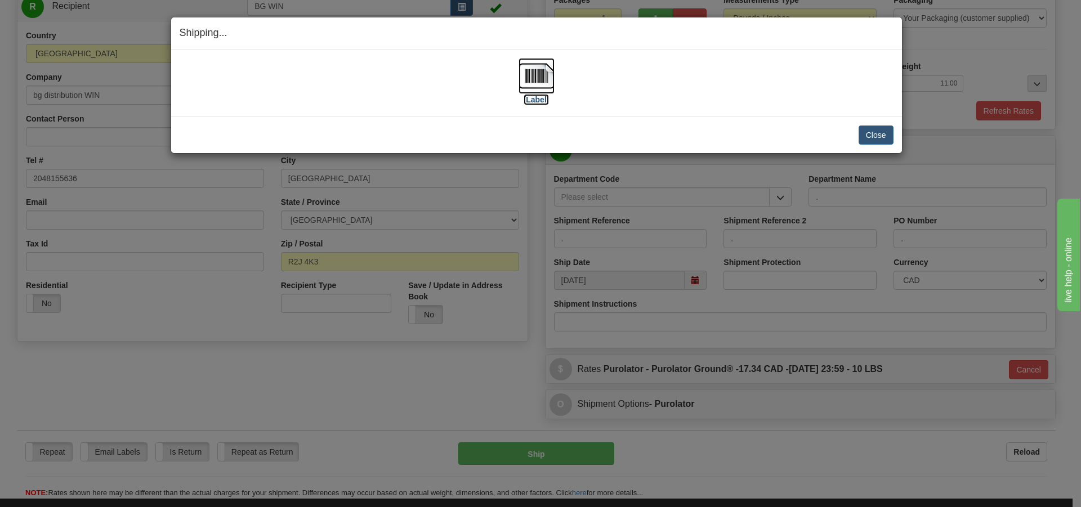
click at [539, 102] on label "[Label]" at bounding box center [536, 99] width 26 height 11
click at [539, 98] on label "[Label]" at bounding box center [536, 99] width 26 height 11
